Goal: Find specific page/section: Find specific page/section

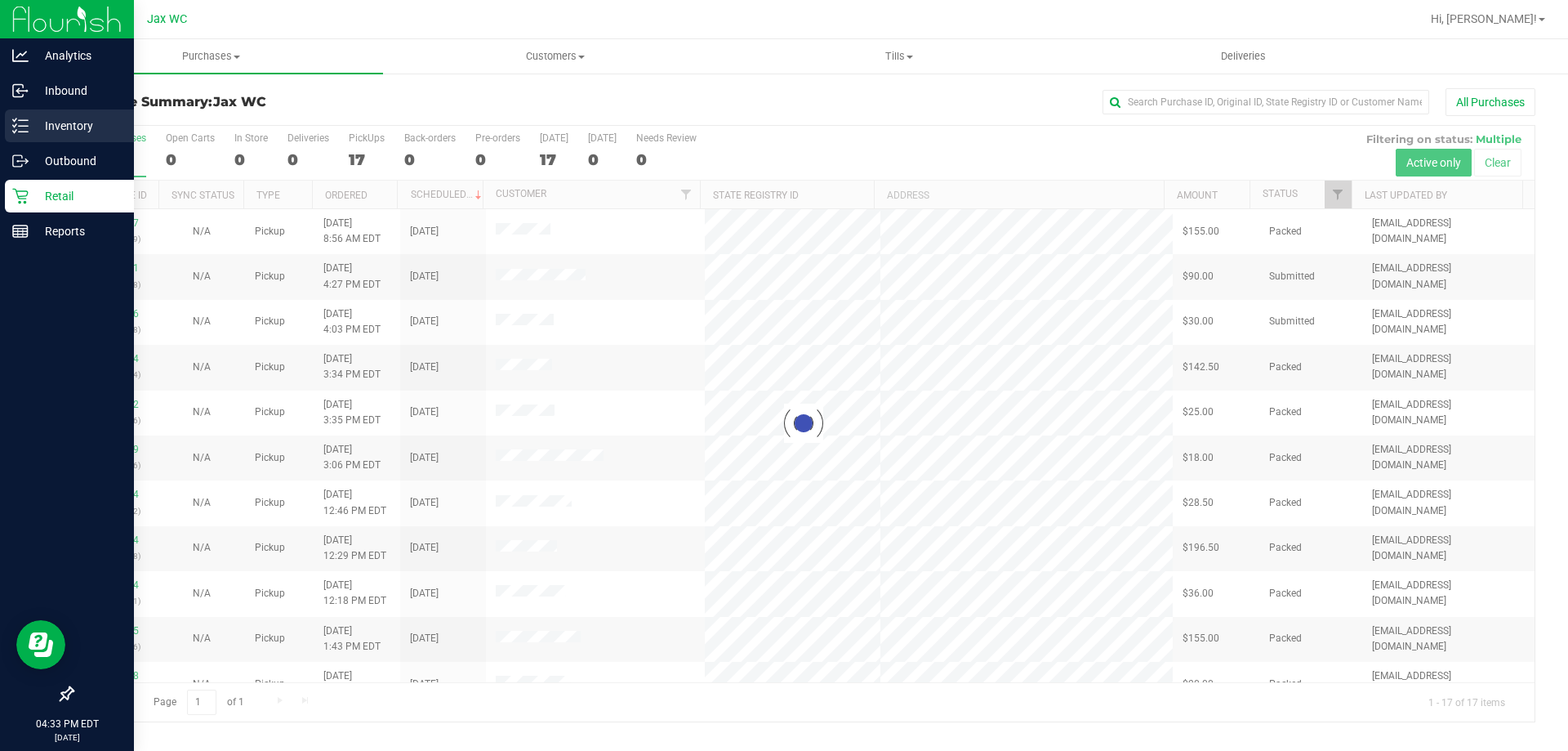
click at [63, 129] on p "Inventory" at bounding box center [77, 126] width 98 height 20
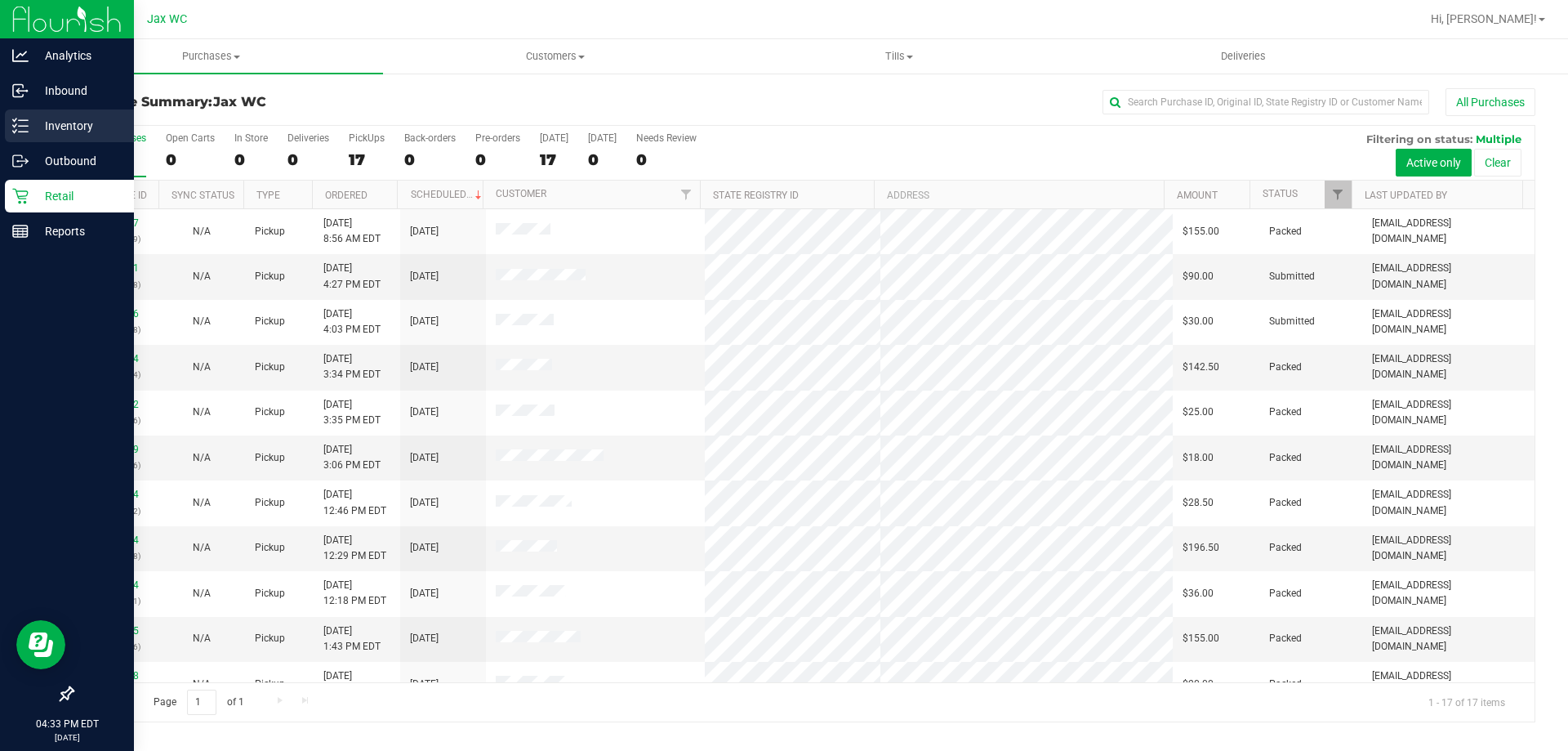
click at [66, 117] on p "Inventory" at bounding box center [77, 126] width 98 height 20
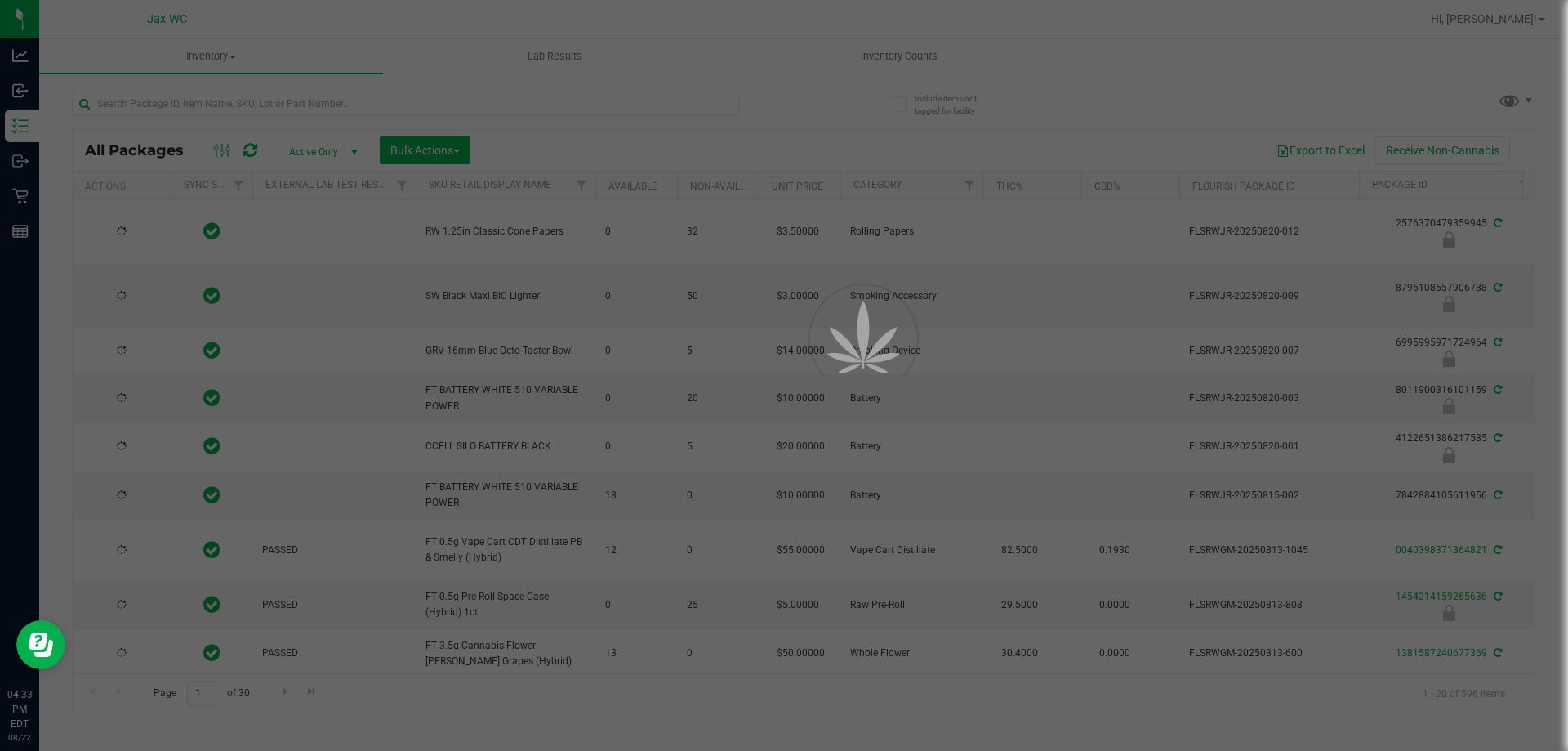
click at [304, 102] on div at bounding box center [784, 376] width 1568 height 751
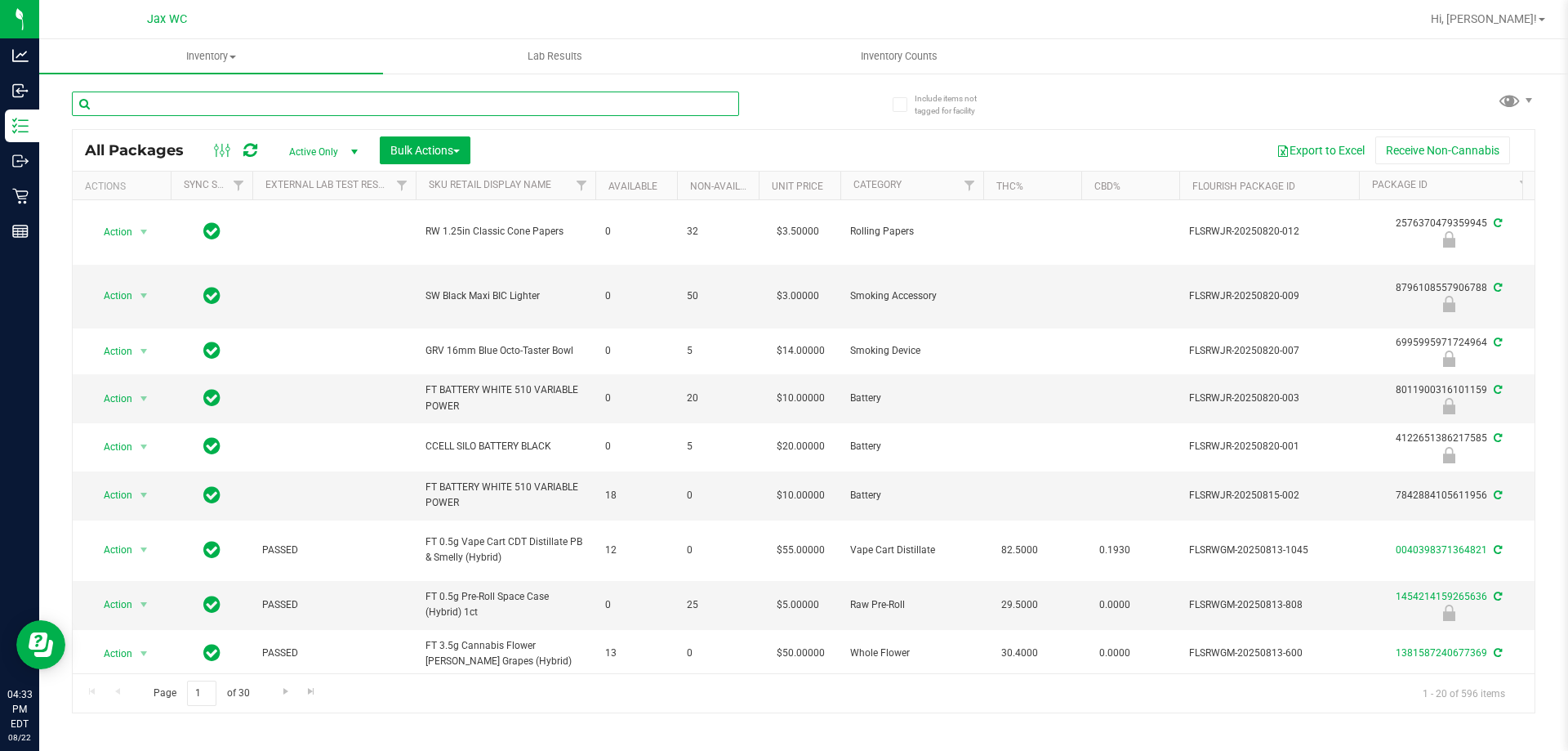
click at [312, 103] on input "text" at bounding box center [406, 103] width 668 height 24
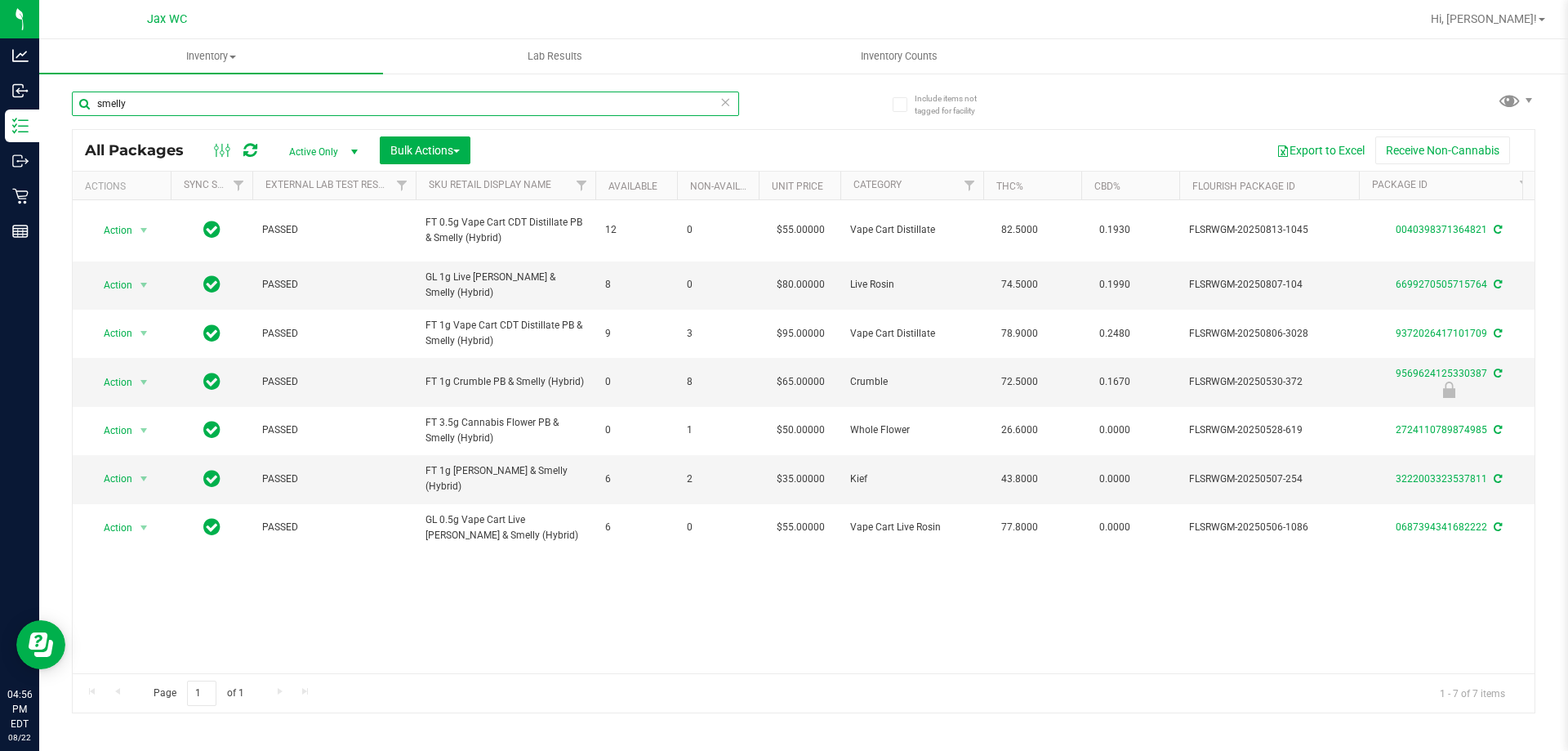
click at [175, 98] on input "smelly" at bounding box center [406, 103] width 668 height 24
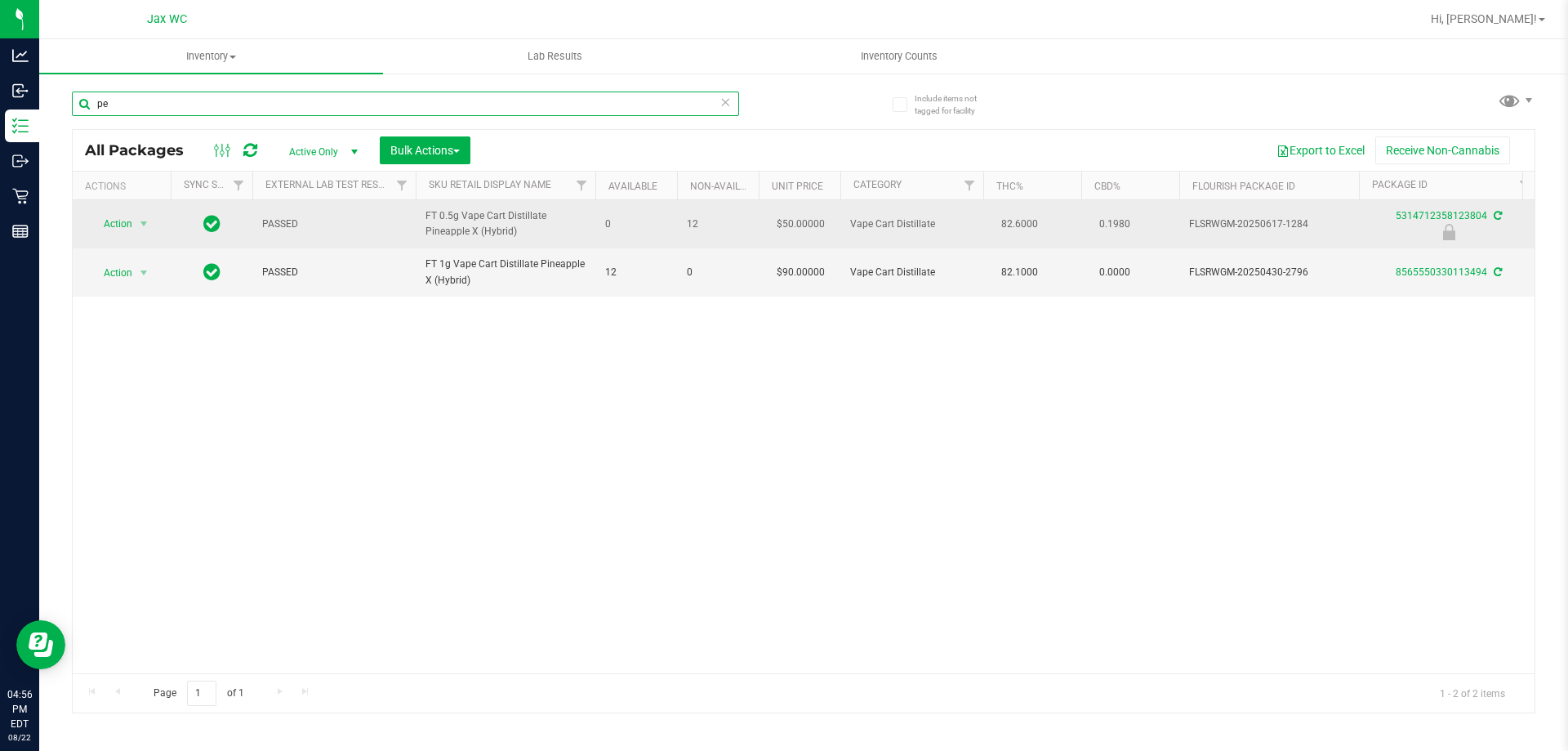
type input "p"
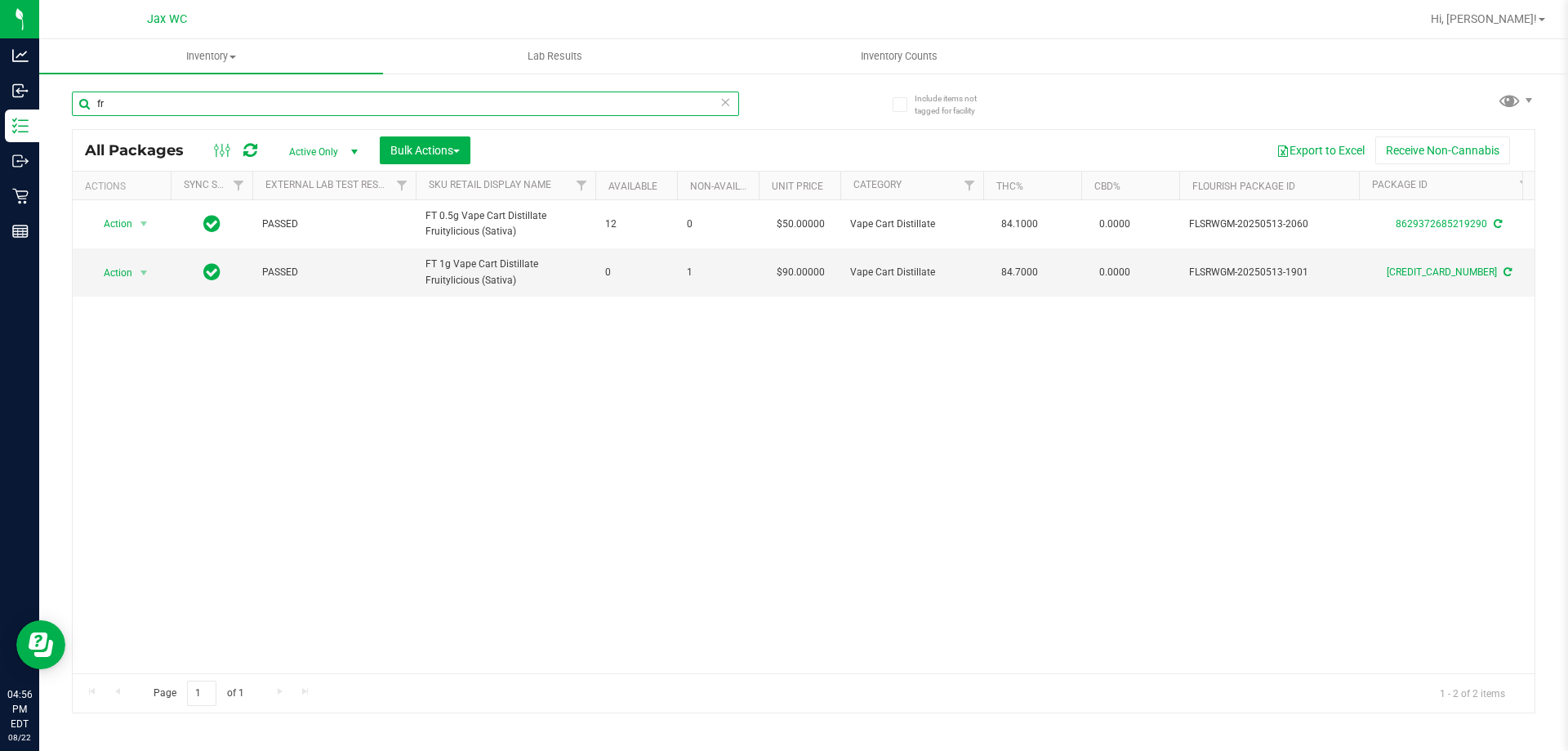
type input "f"
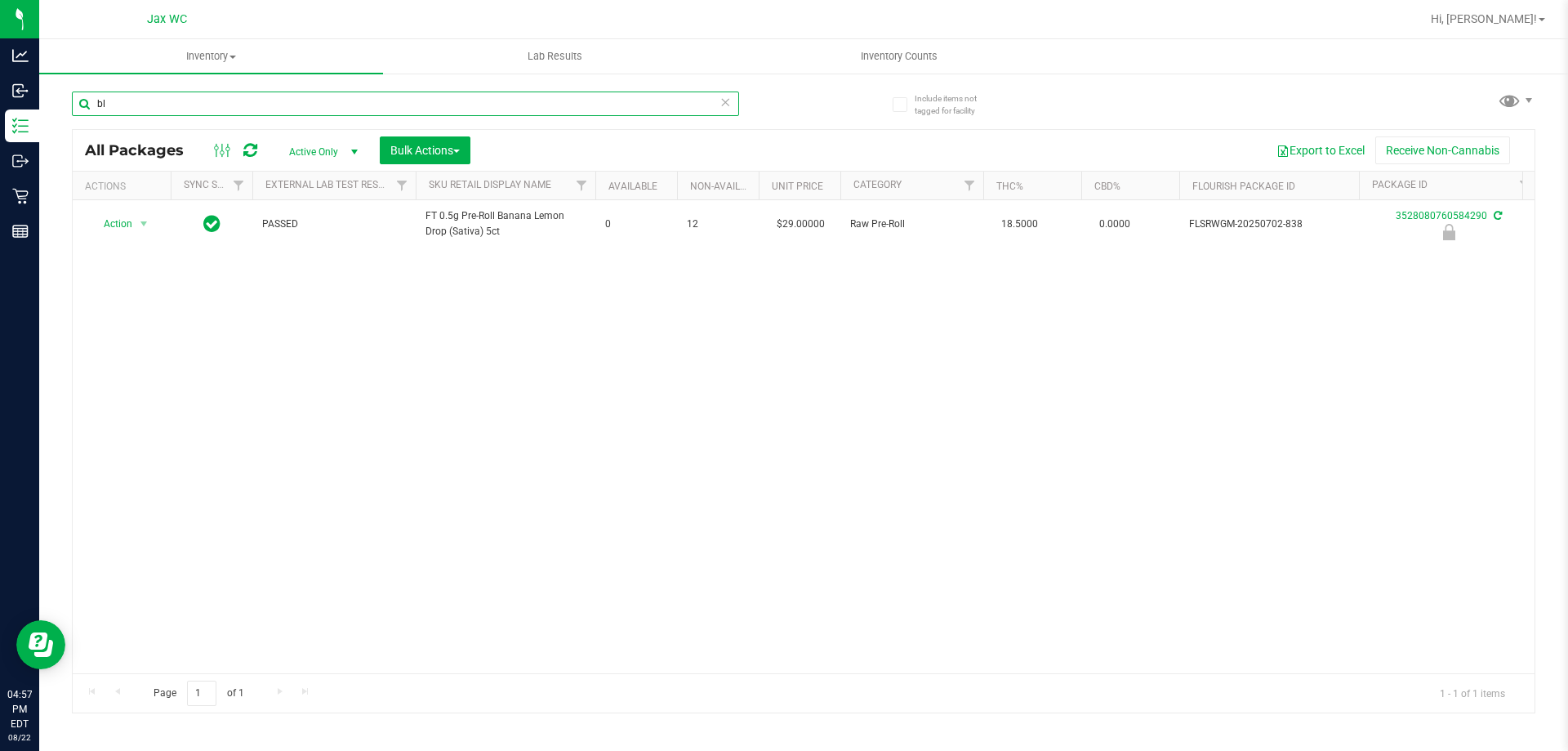
type input "b"
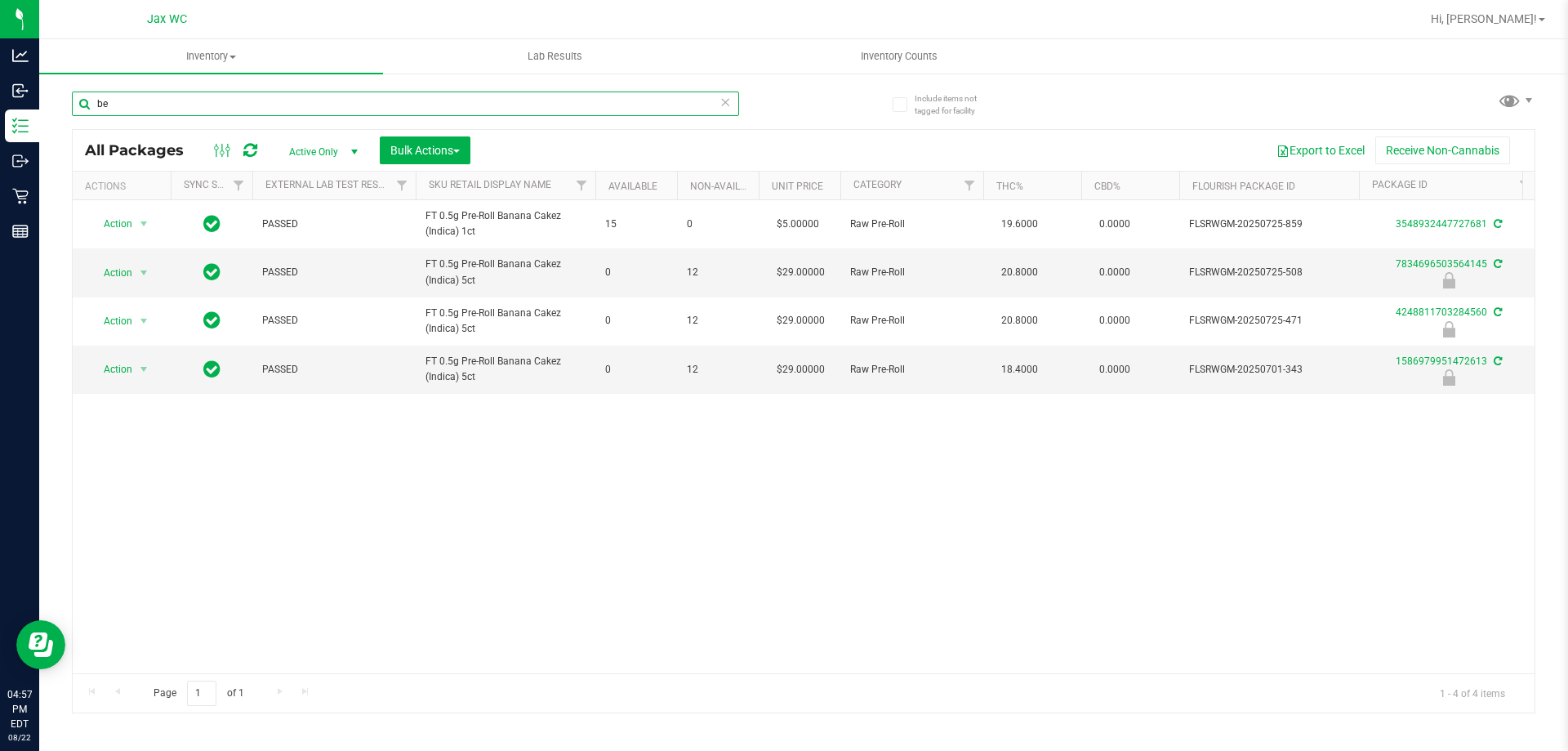
type input "b"
